Goal: Check status: Check status

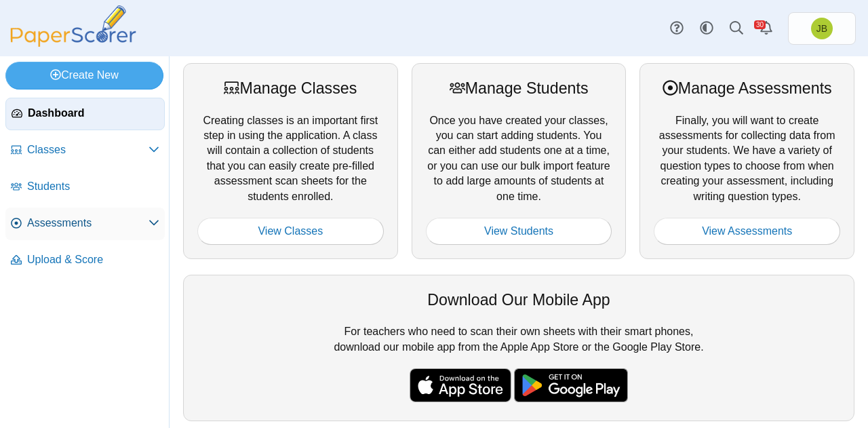
click at [81, 223] on span "Assessments" at bounding box center [87, 223] width 121 height 15
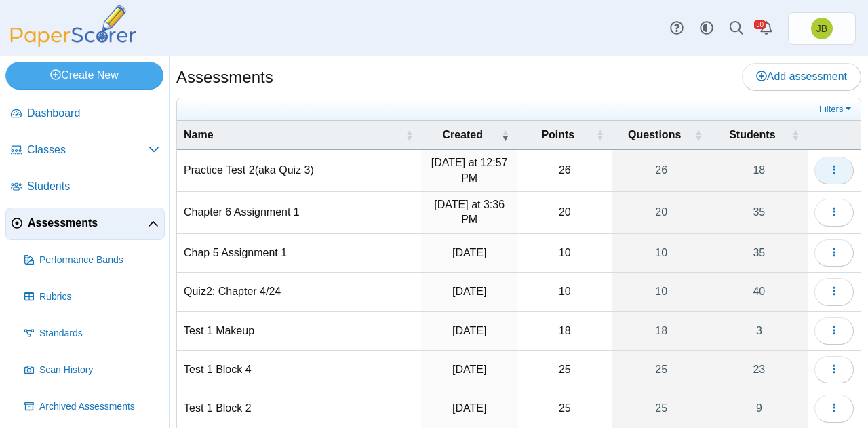
click at [833, 169] on button "button" at bounding box center [833, 170] width 39 height 27
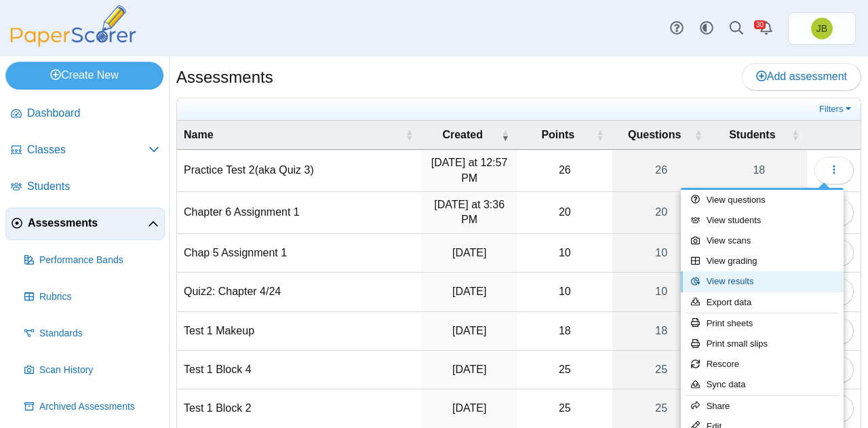
click at [726, 279] on link "View results" at bounding box center [762, 281] width 163 height 20
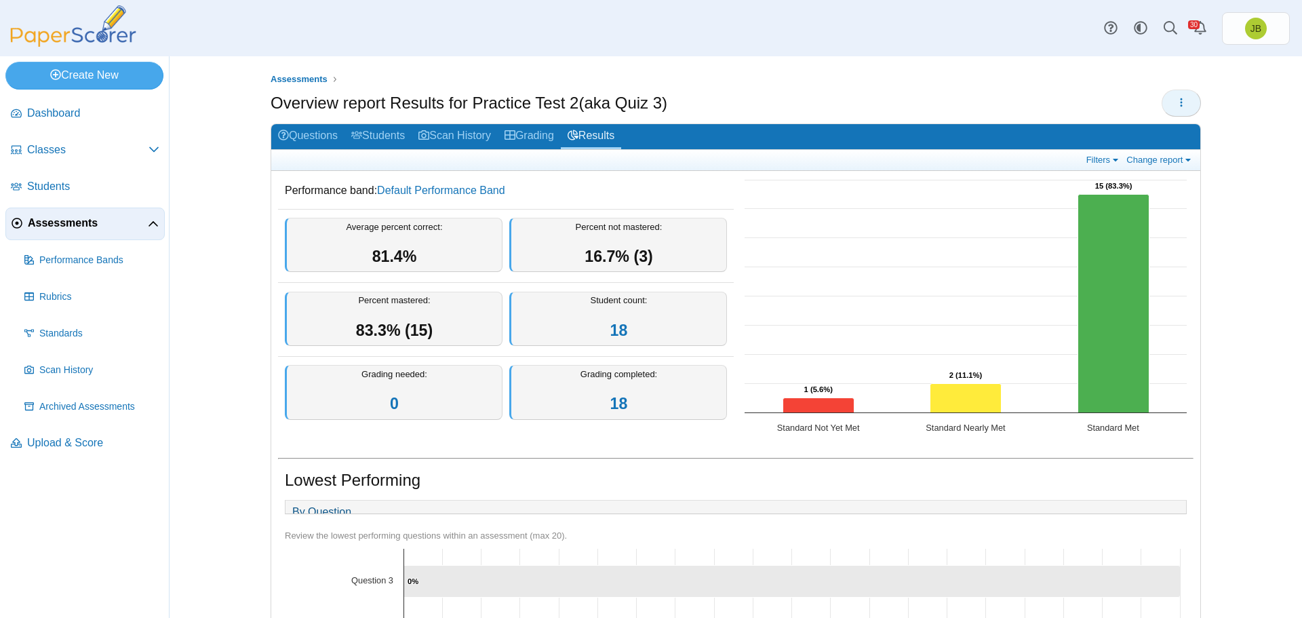
click at [867, 98] on button "button" at bounding box center [1181, 103] width 39 height 27
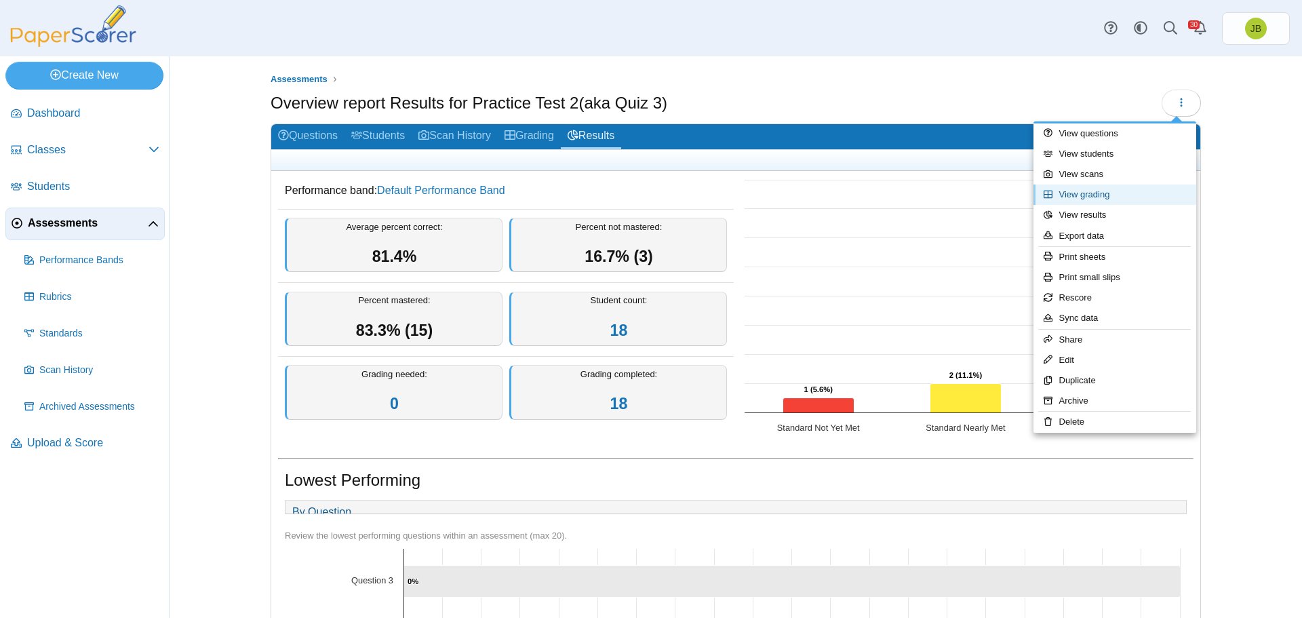
click at [867, 195] on link "View grading" at bounding box center [1114, 194] width 163 height 20
